Goal: Task Accomplishment & Management: Use online tool/utility

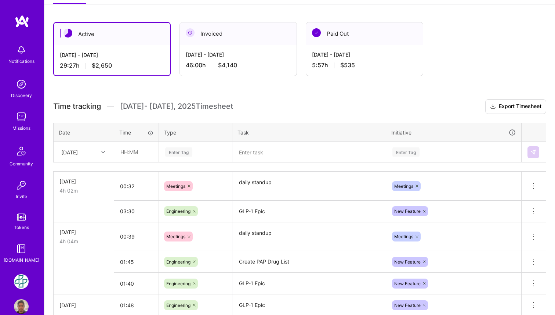
scroll to position [113, 0]
click at [133, 151] on input "text" at bounding box center [137, 151] width 44 height 19
type input "00:37"
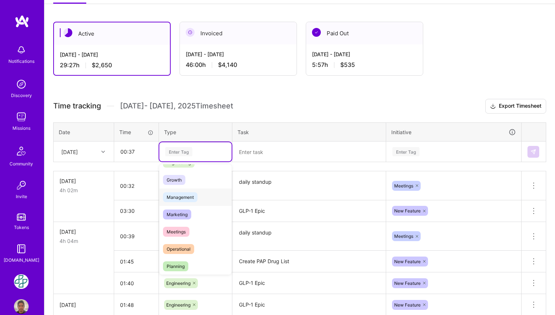
scroll to position [67, 0]
click at [206, 230] on div "Meetings" at bounding box center [195, 229] width 72 height 17
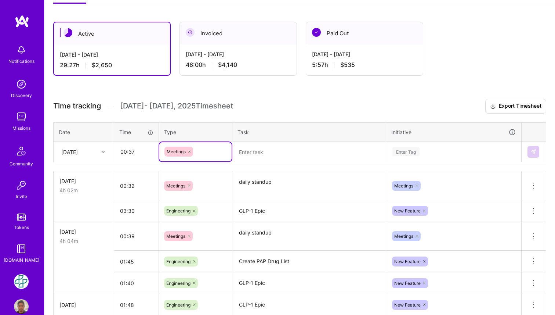
click at [271, 152] on textarea at bounding box center [309, 151] width 152 height 19
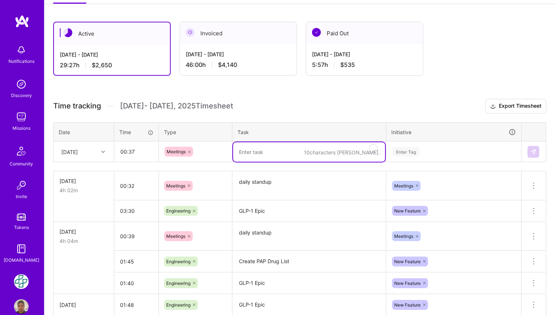
paste textarea "GLP-1 Epic"
type textarea "GLP-1 Epic"
click at [287, 181] on textarea "daily standup" at bounding box center [309, 186] width 152 height 28
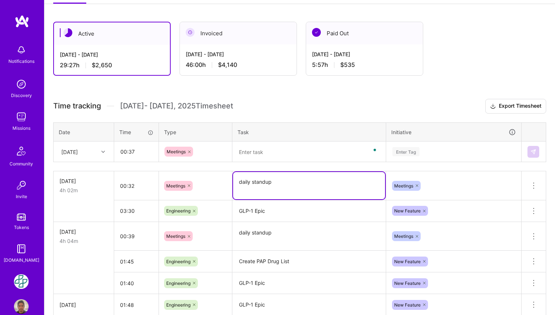
click at [287, 181] on textarea "daily standup" at bounding box center [309, 185] width 152 height 27
click at [290, 153] on textarea "To enrich screen reader interactions, please activate Accessibility in Grammarl…" at bounding box center [309, 151] width 152 height 19
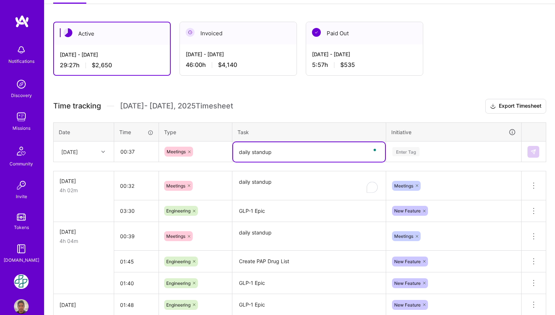
type textarea "daily standup"
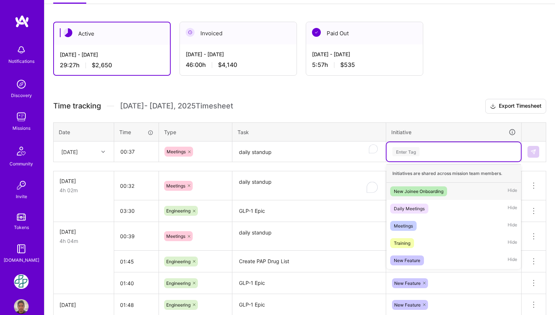
click at [411, 152] on div "Enter Tag" at bounding box center [406, 151] width 27 height 11
click at [407, 226] on div "Meetings" at bounding box center [403, 226] width 19 height 8
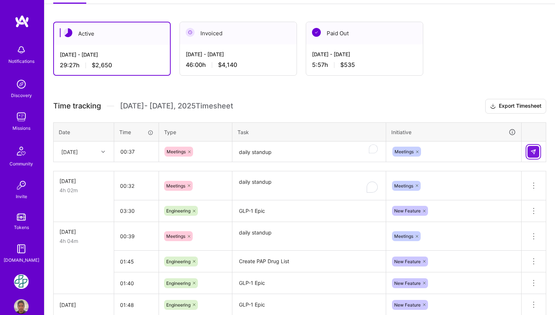
click at [530, 155] on button at bounding box center [534, 152] width 12 height 12
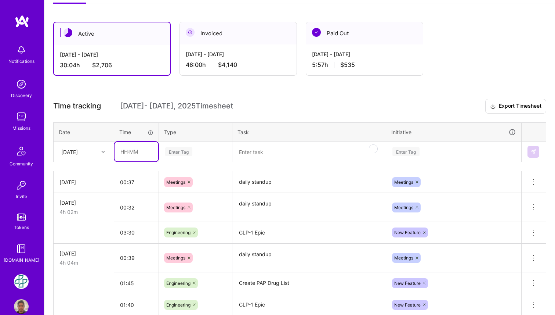
click at [123, 154] on input "text" at bounding box center [137, 151] width 44 height 19
type input "03:20"
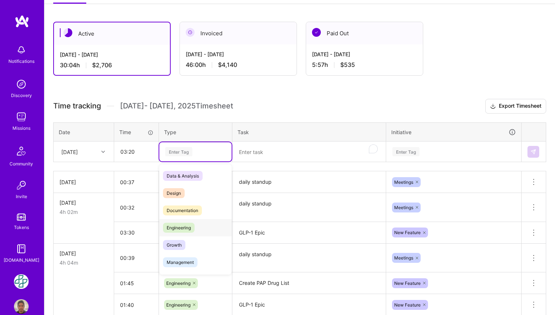
click at [181, 228] on span "Engineering" at bounding box center [179, 228] width 32 height 10
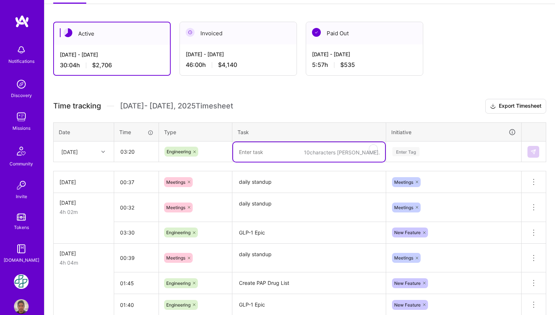
click at [261, 153] on textarea "To enrich screen reader interactions, please activate Accessibility in Grammarl…" at bounding box center [309, 151] width 152 height 19
paste textarea "GLP-1 Epic"
type textarea "GLP-1 Epic"
click at [434, 155] on div "Enter Tag" at bounding box center [454, 151] width 124 height 9
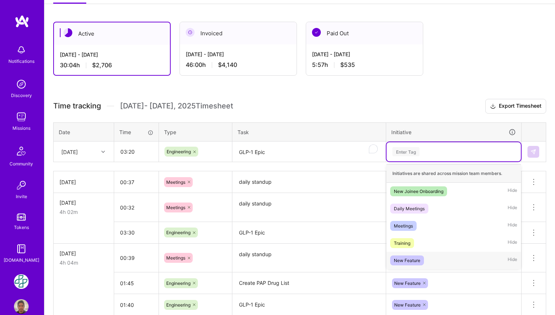
click at [398, 254] on div "New Feature Hide" at bounding box center [454, 260] width 134 height 17
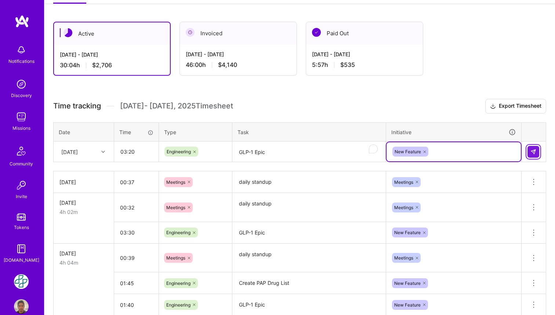
click at [530, 153] on button at bounding box center [534, 152] width 12 height 12
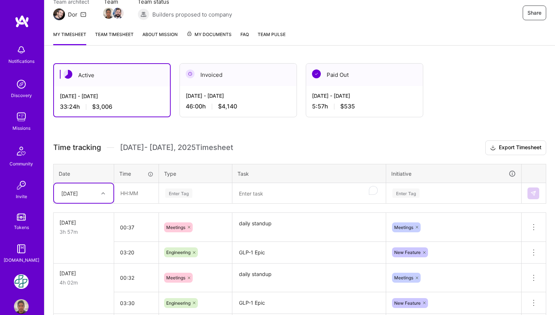
scroll to position [0, 0]
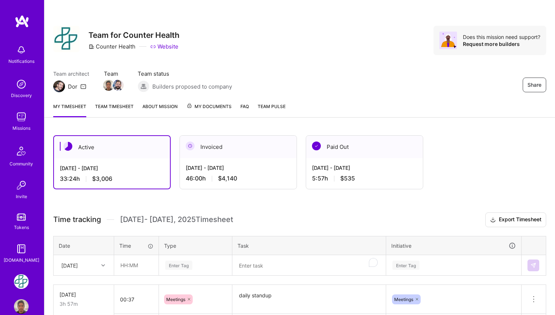
click at [216, 104] on span "My Documents" at bounding box center [209, 106] width 45 height 8
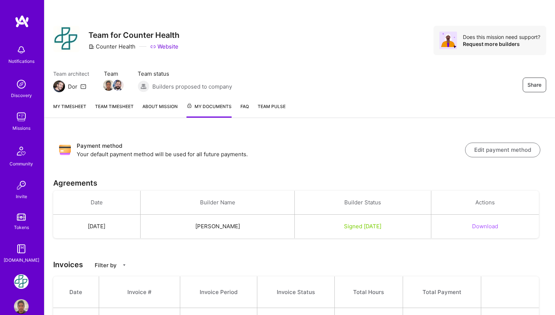
scroll to position [71, 0]
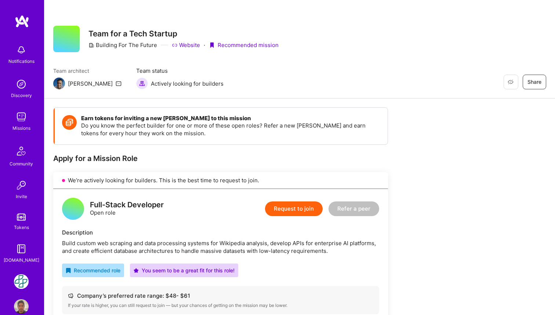
click at [25, 122] on img at bounding box center [21, 116] width 15 height 15
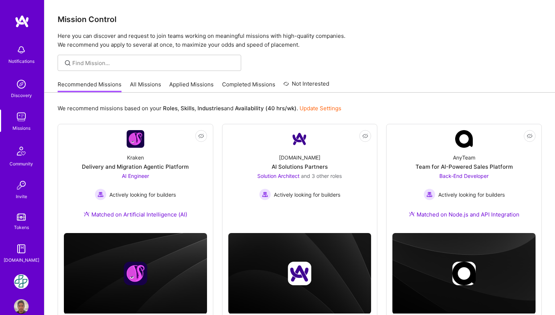
click at [200, 84] on link "Applied Missions" at bounding box center [191, 86] width 44 height 12
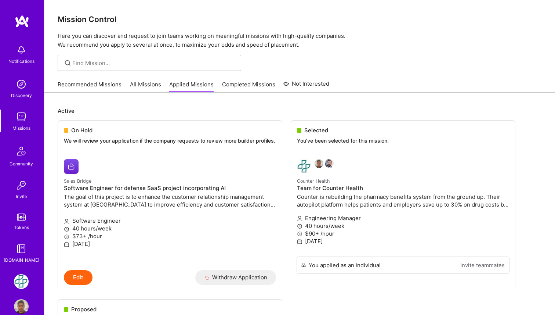
click at [155, 83] on link "All Missions" at bounding box center [145, 86] width 31 height 12
